Goal: Task Accomplishment & Management: Manage account settings

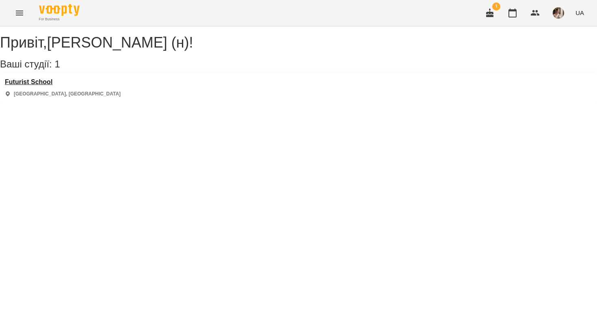
click at [23, 86] on h3 "Futurist School" at bounding box center [63, 81] width 116 height 7
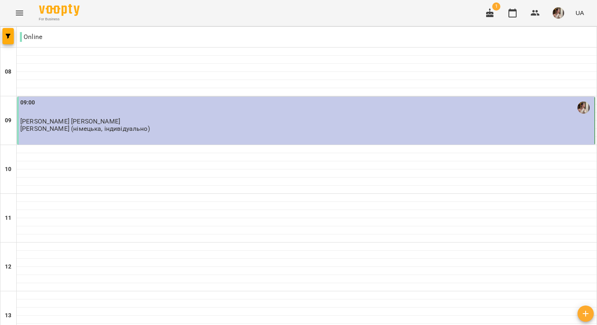
click at [93, 118] on span "[PERSON_NAME] [PERSON_NAME]" at bounding box center [70, 121] width 100 height 8
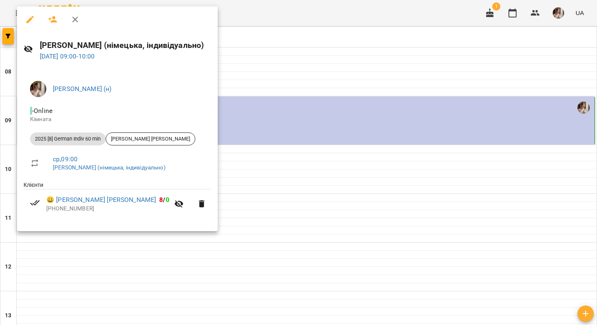
click at [261, 154] on div at bounding box center [298, 162] width 597 height 325
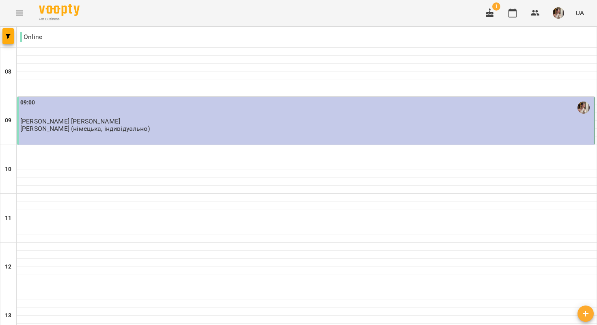
type input "**********"
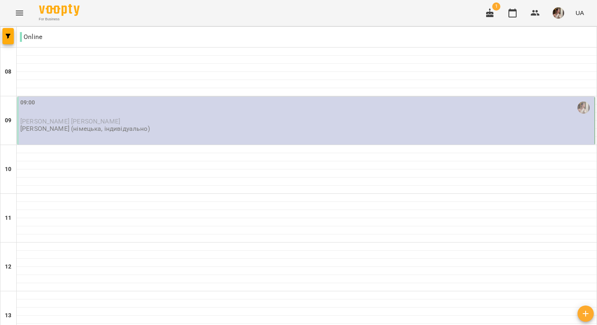
click at [188, 115] on div "09:00" at bounding box center [306, 107] width 572 height 19
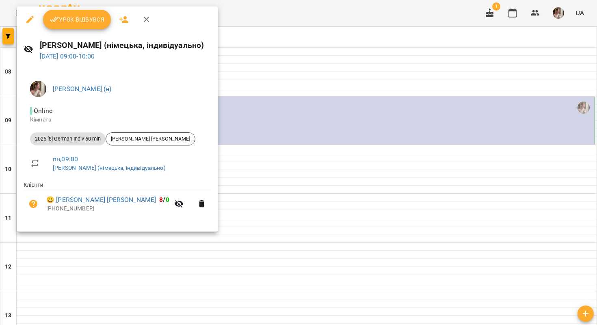
click at [71, 27] on button "Урок відбувся" at bounding box center [77, 19] width 68 height 19
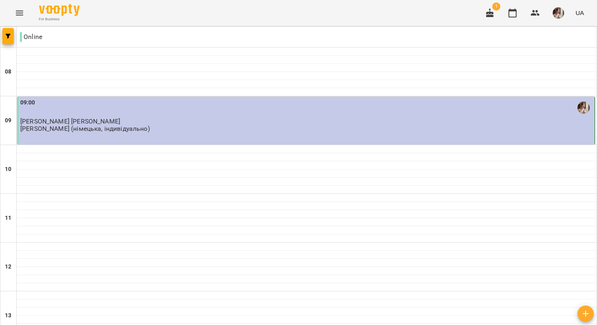
scroll to position [507, 0]
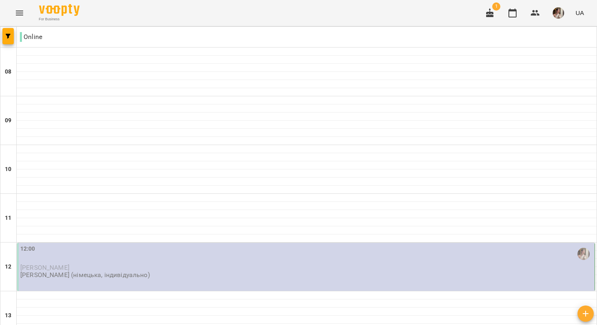
scroll to position [0, 0]
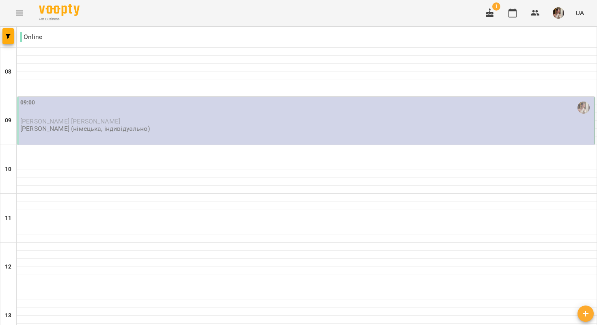
scroll to position [372, 0]
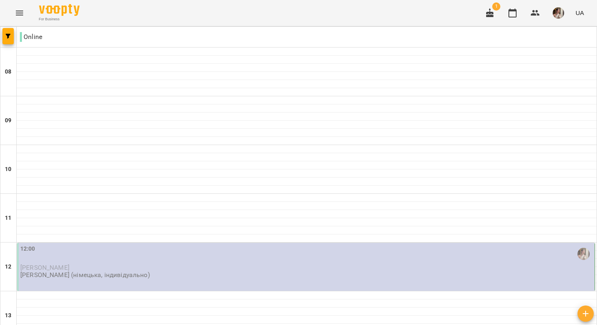
scroll to position [225, 0]
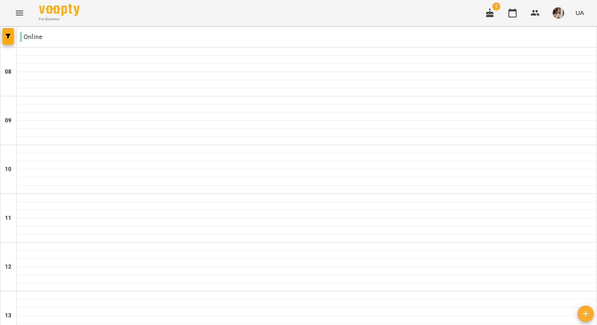
scroll to position [403, 0]
